Goal: Transaction & Acquisition: Subscribe to service/newsletter

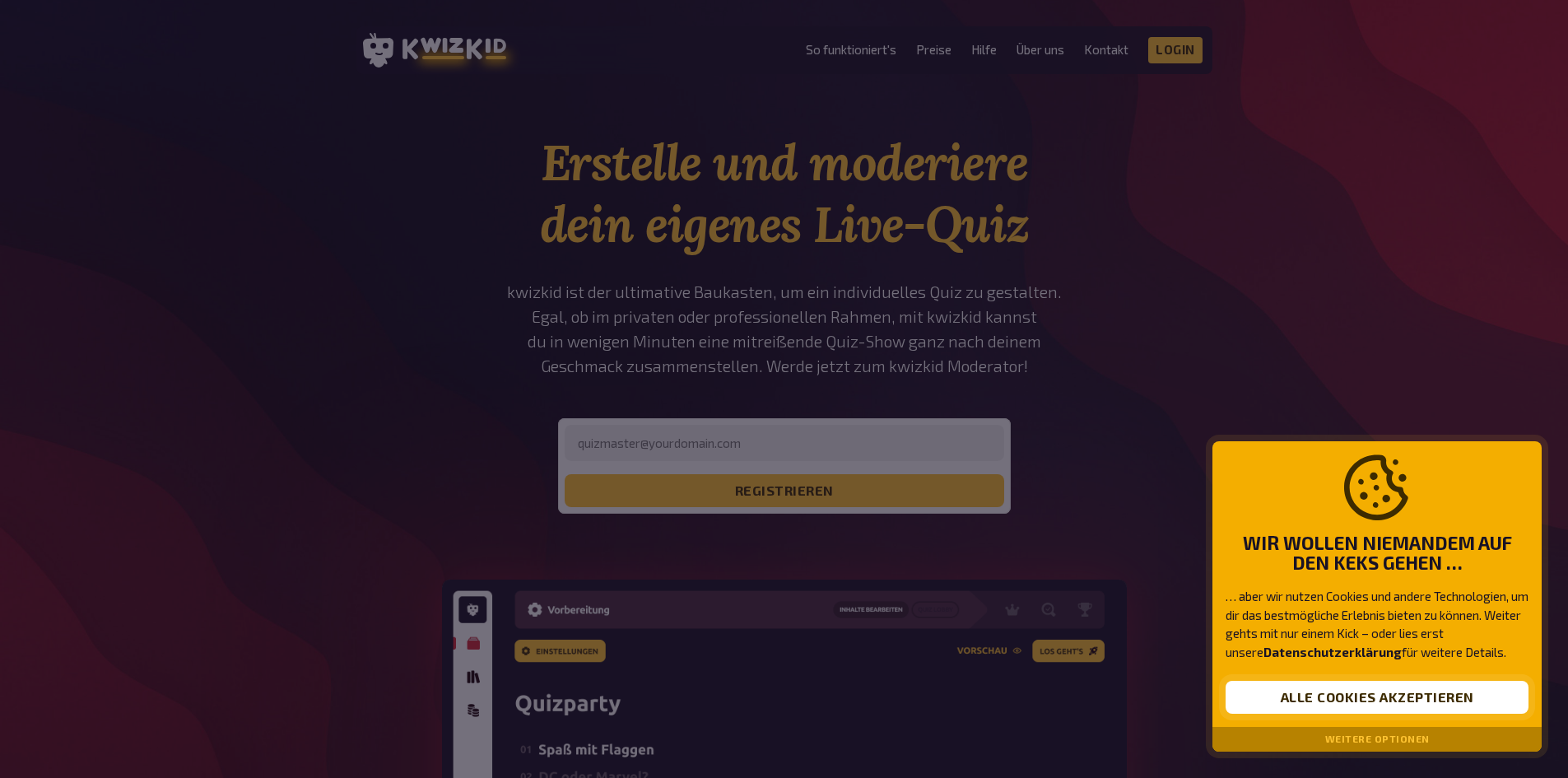
click at [1419, 707] on button "Alle Cookies akzeptieren" at bounding box center [1377, 697] width 303 height 33
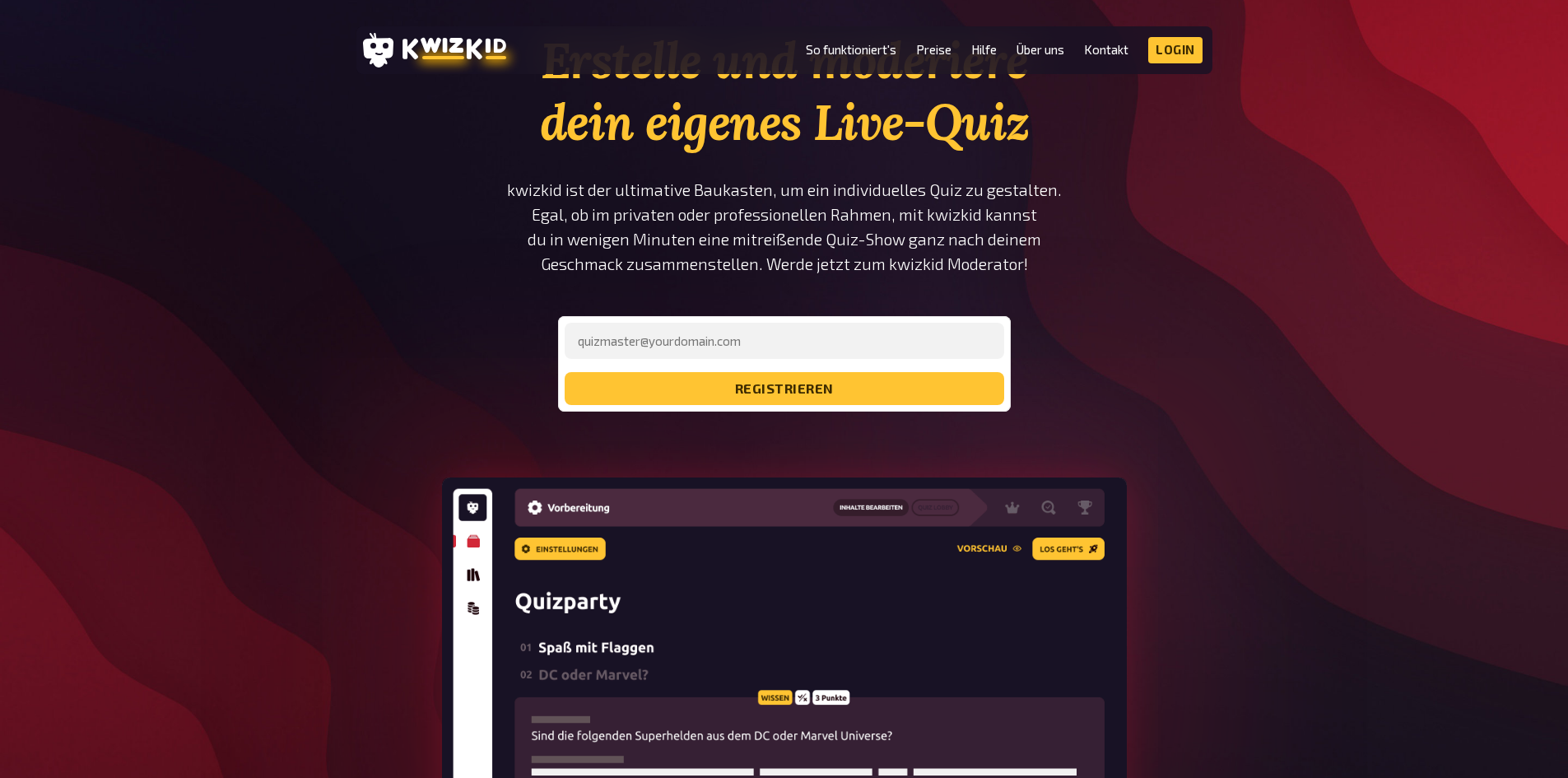
scroll to position [82, 0]
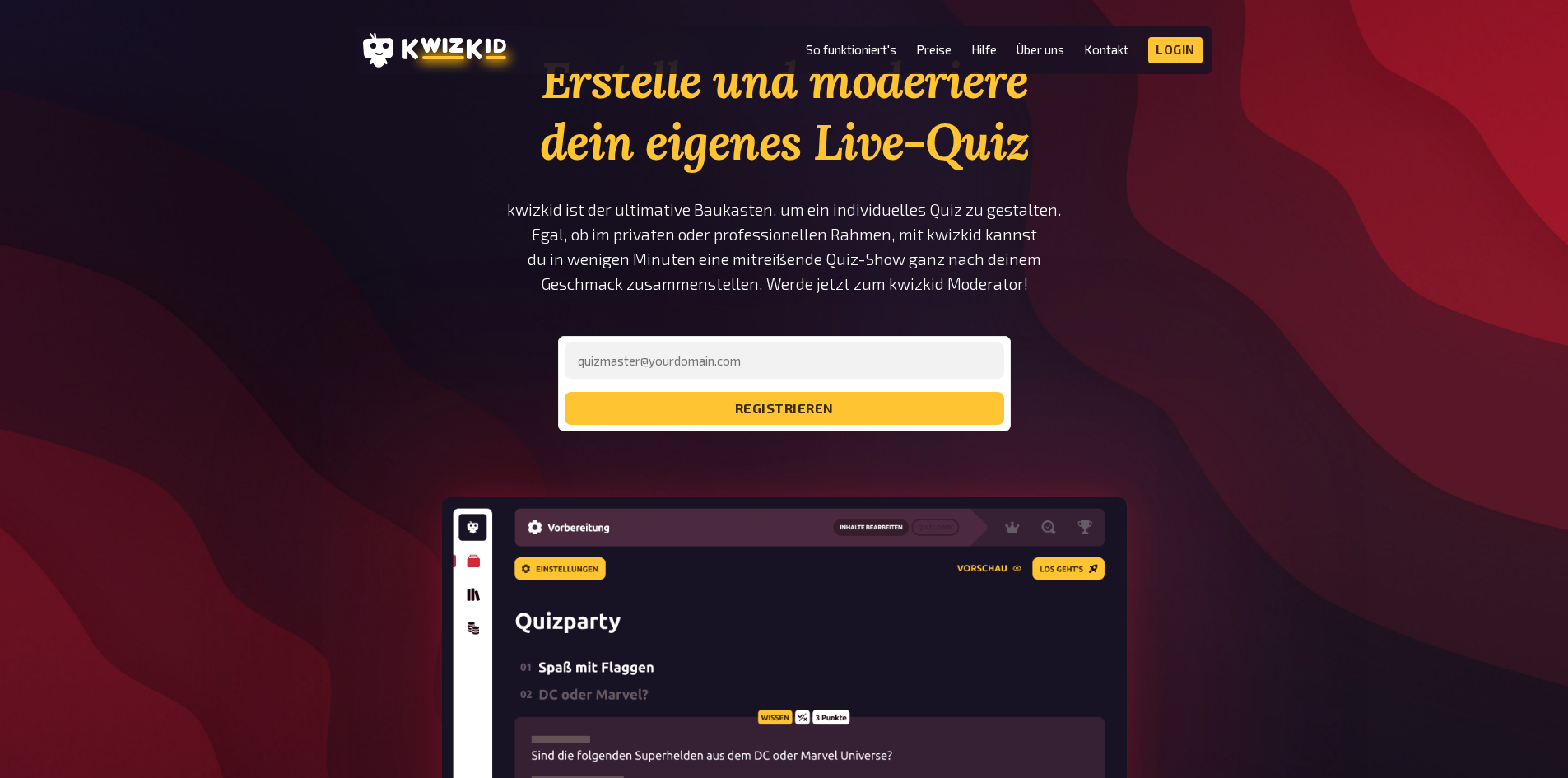
click at [841, 383] on form "registrieren" at bounding box center [784, 383] width 439 height 82
click at [846, 368] on input "email" at bounding box center [784, 360] width 439 height 36
type input "Sabrina.Gerdes@akademie-franziskus"
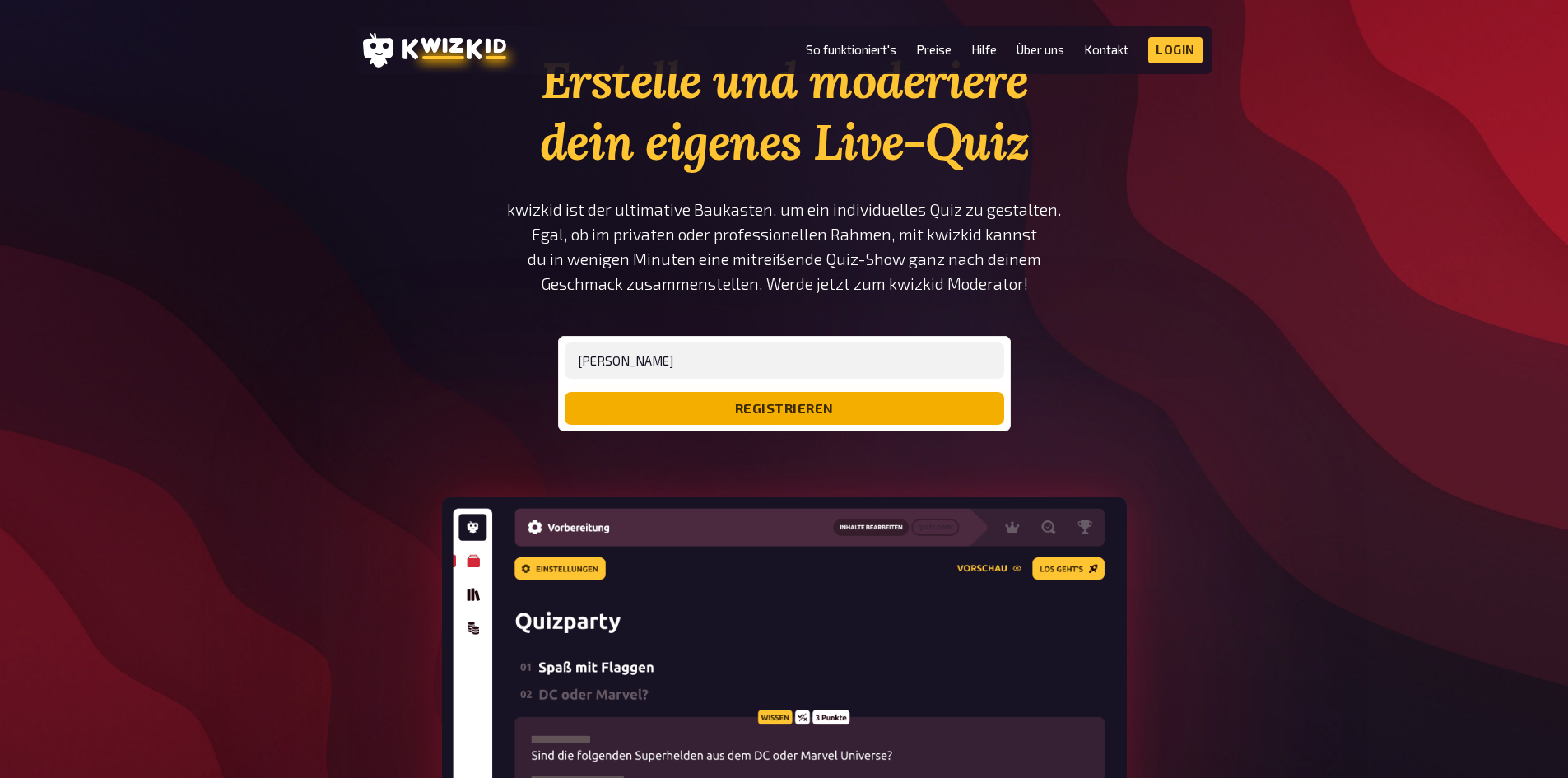
click at [789, 405] on button "registrieren" at bounding box center [784, 409] width 439 height 33
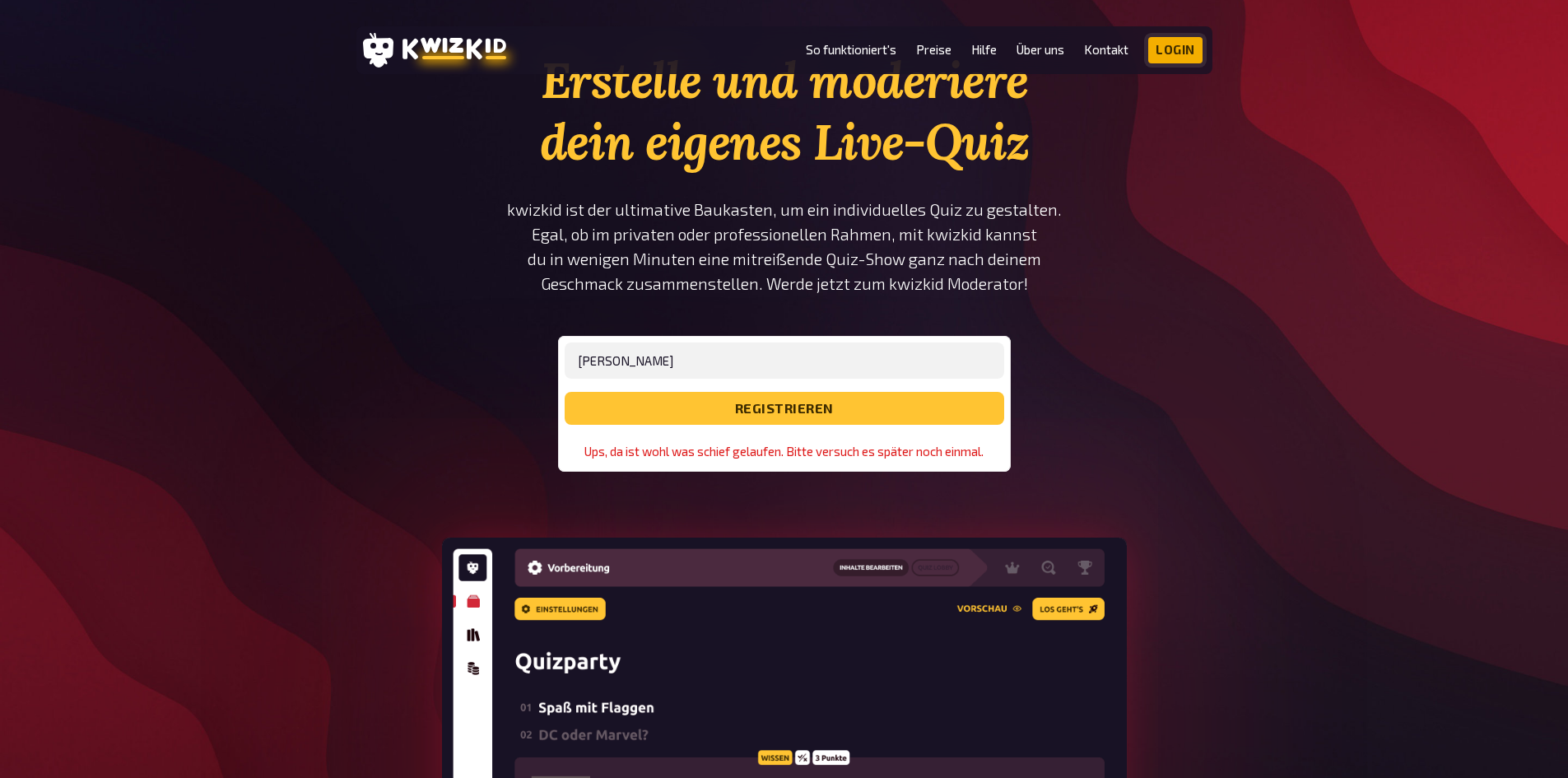
click at [1162, 43] on link "Login" at bounding box center [1176, 50] width 54 height 26
